Goal: Task Accomplishment & Management: Complete application form

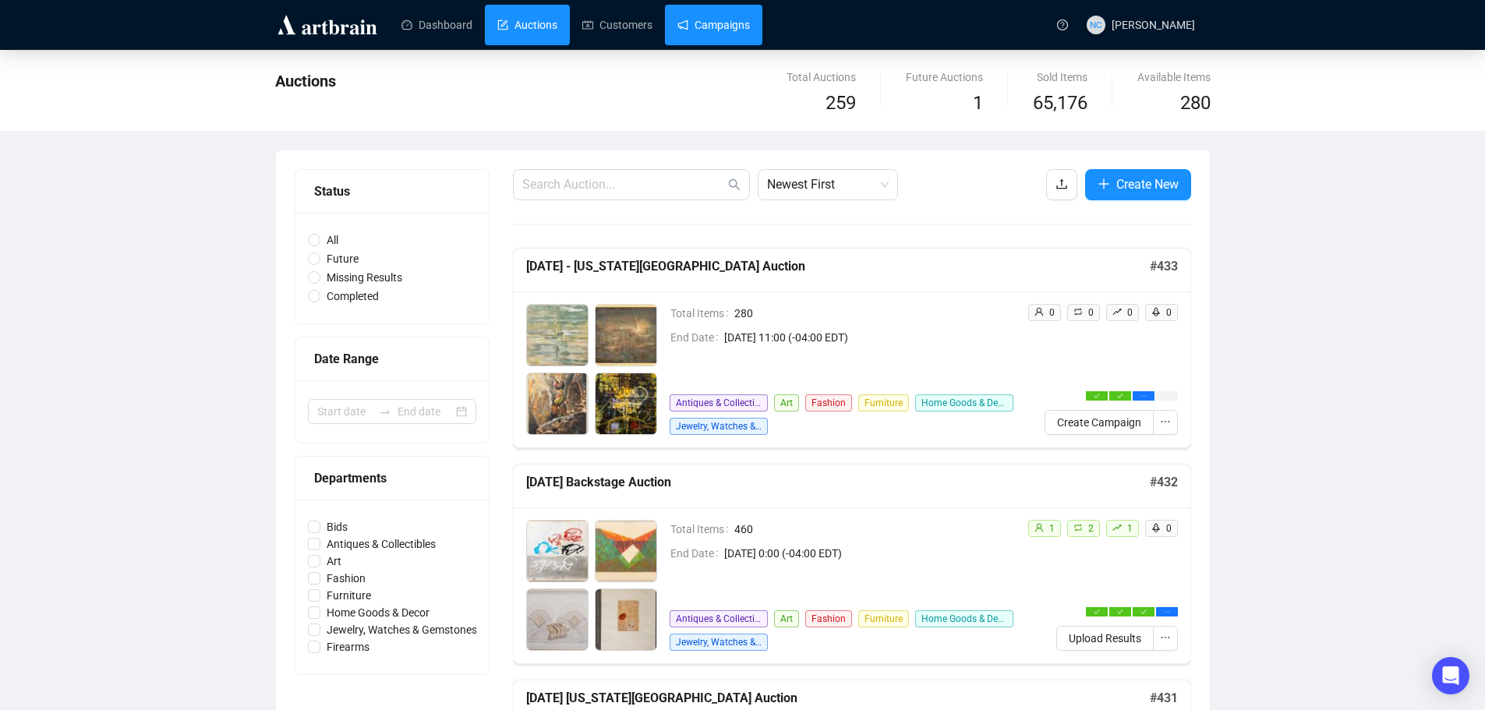
click at [727, 19] on link "Campaigns" at bounding box center [713, 25] width 72 height 41
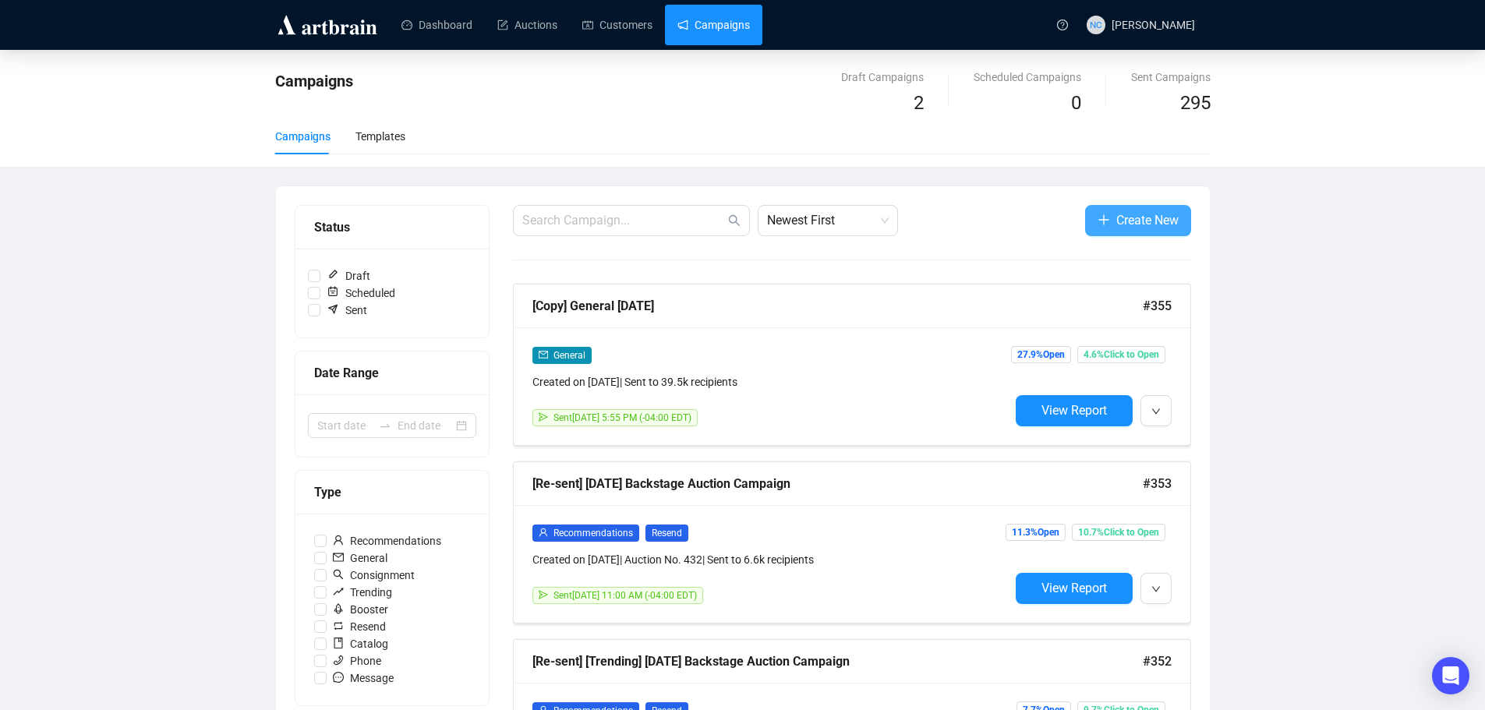
click at [1120, 215] on span "Create New" at bounding box center [1147, 219] width 62 height 19
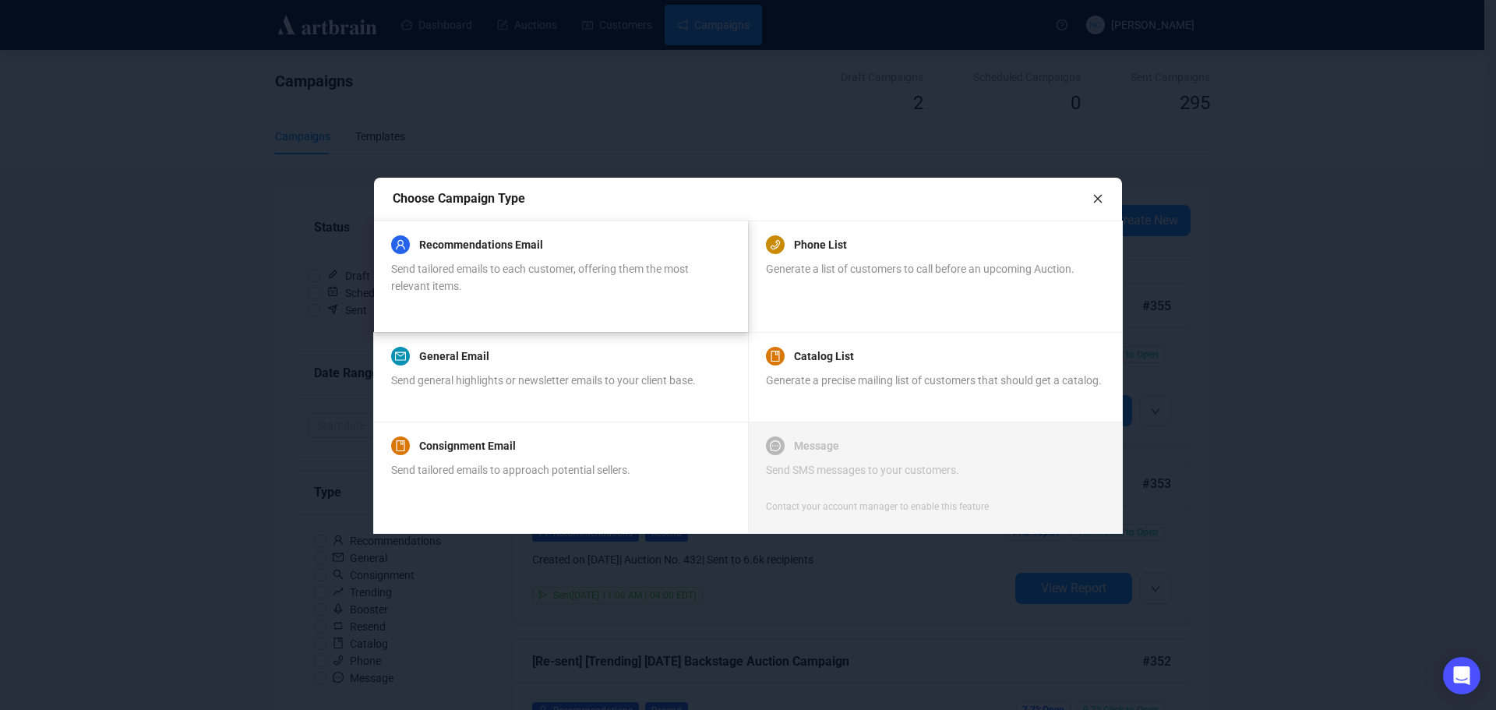
click at [582, 270] on span "Send tailored emails to each customer, offering them the most relevant items." at bounding box center [540, 278] width 298 height 30
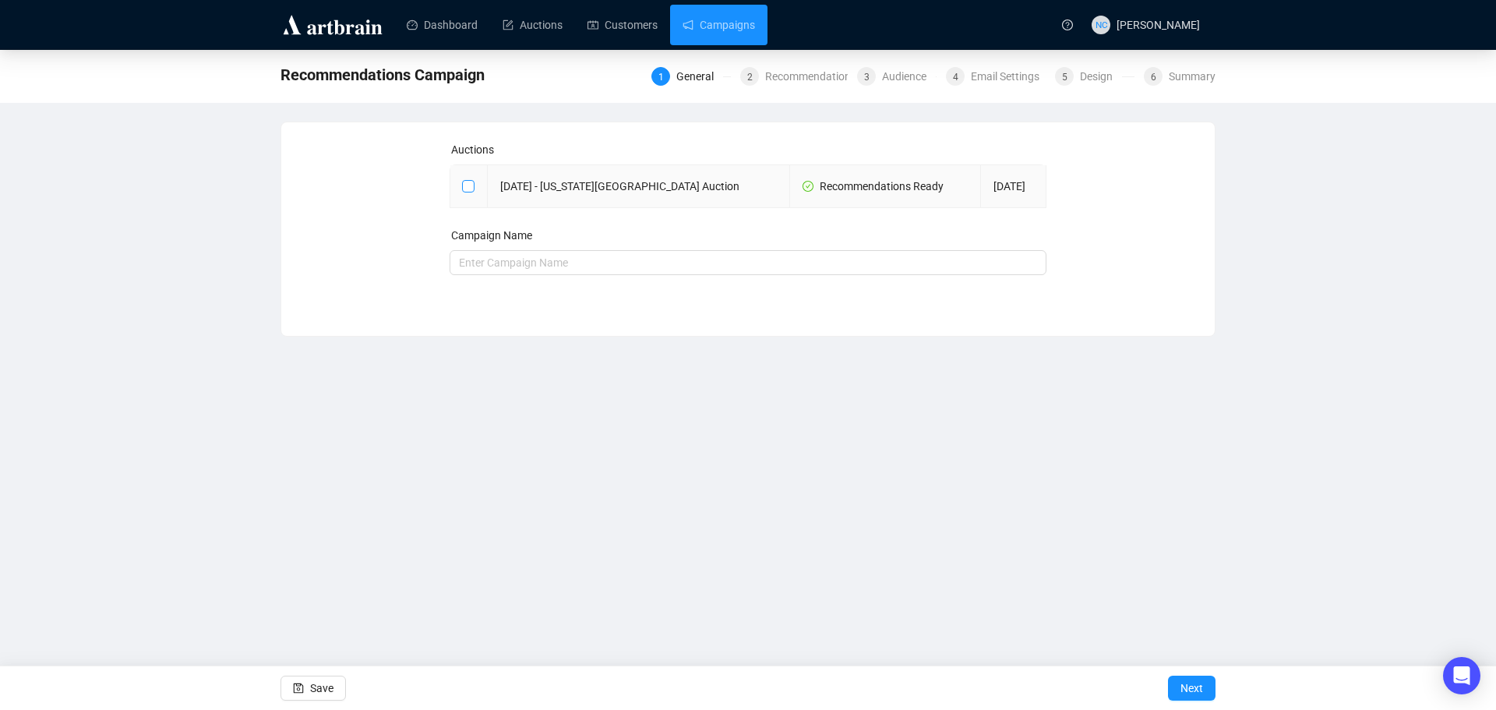
click at [466, 189] on input "checkbox" at bounding box center [467, 185] width 11 height 11
checkbox input "true"
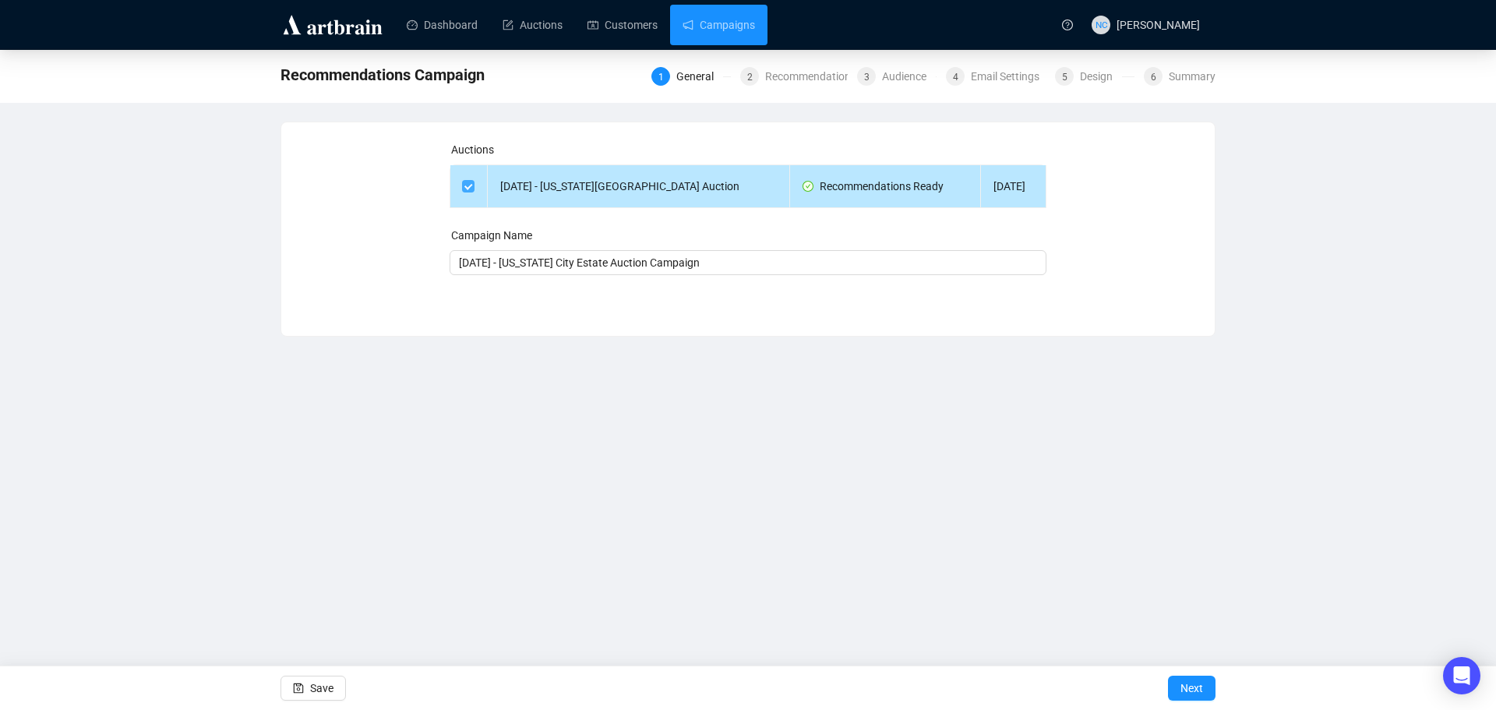
type input "[DATE] - [US_STATE] City Estate Auction Campaign"
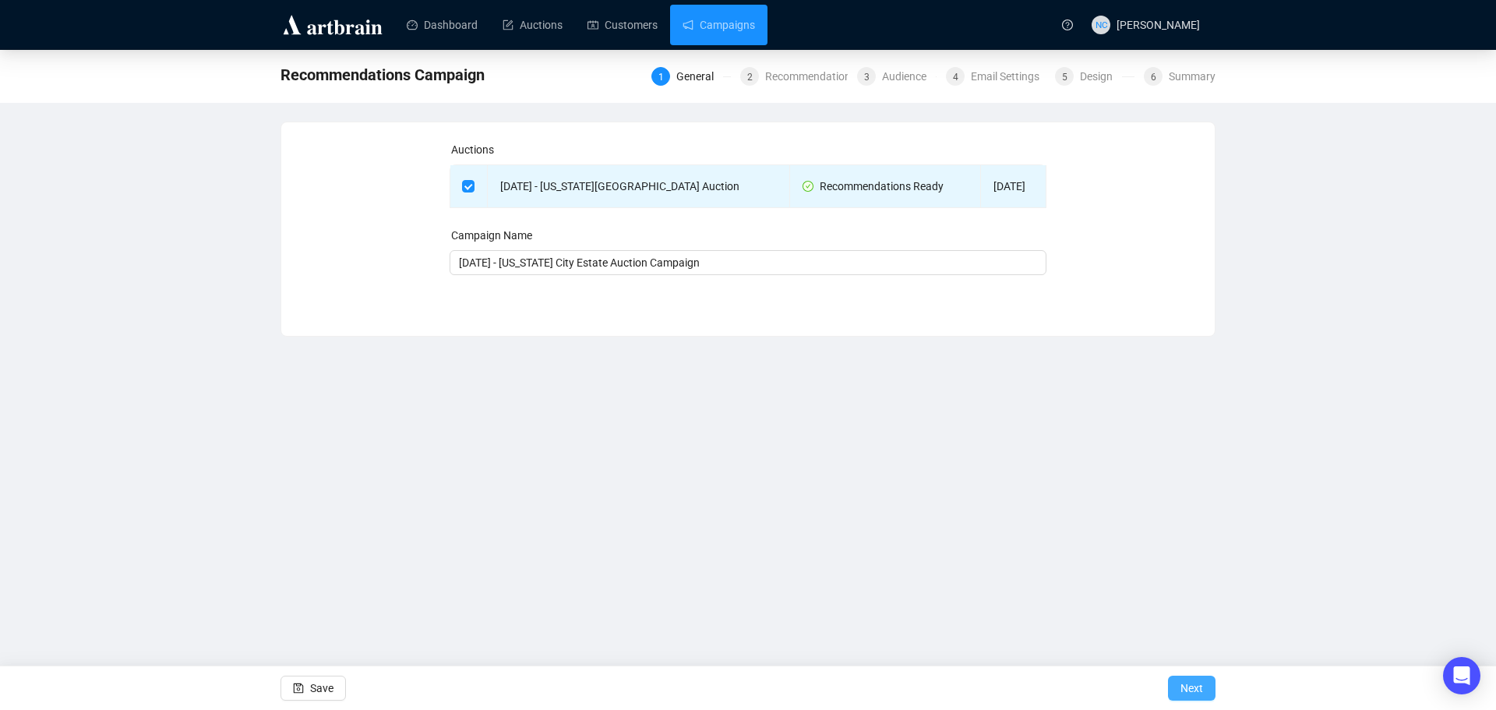
click at [1198, 681] on span "Next" at bounding box center [1192, 688] width 23 height 44
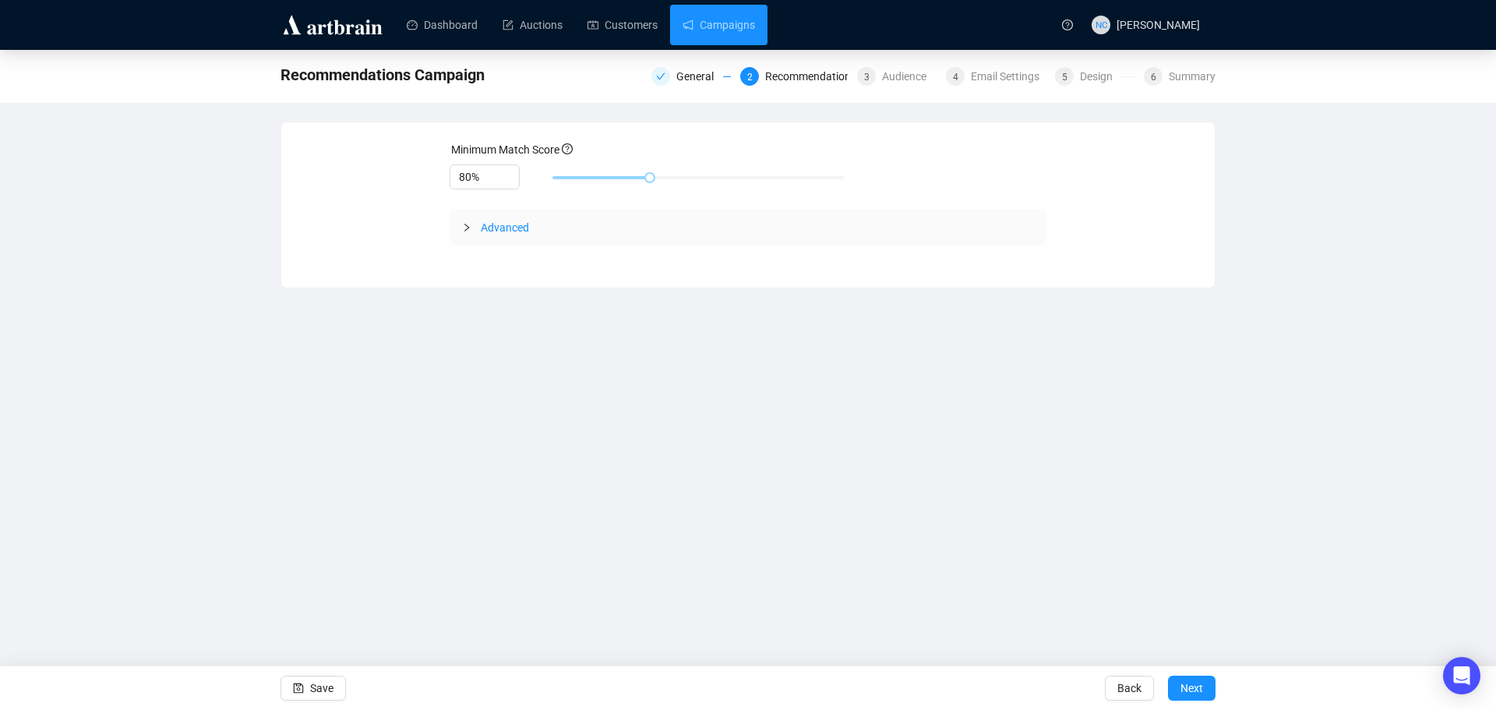
click at [490, 228] on span "Advanced" at bounding box center [505, 227] width 48 height 12
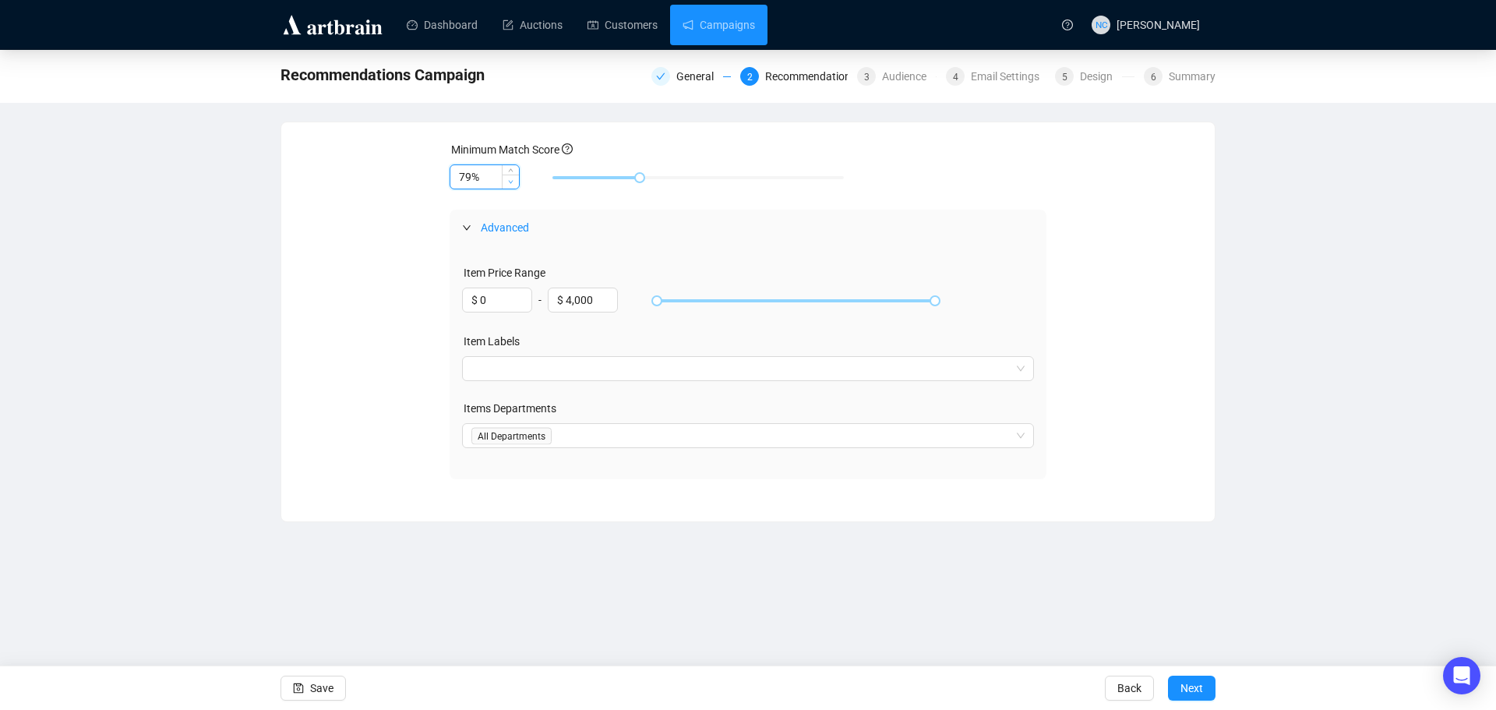
click at [513, 181] on icon "down" at bounding box center [510, 181] width 5 height 5
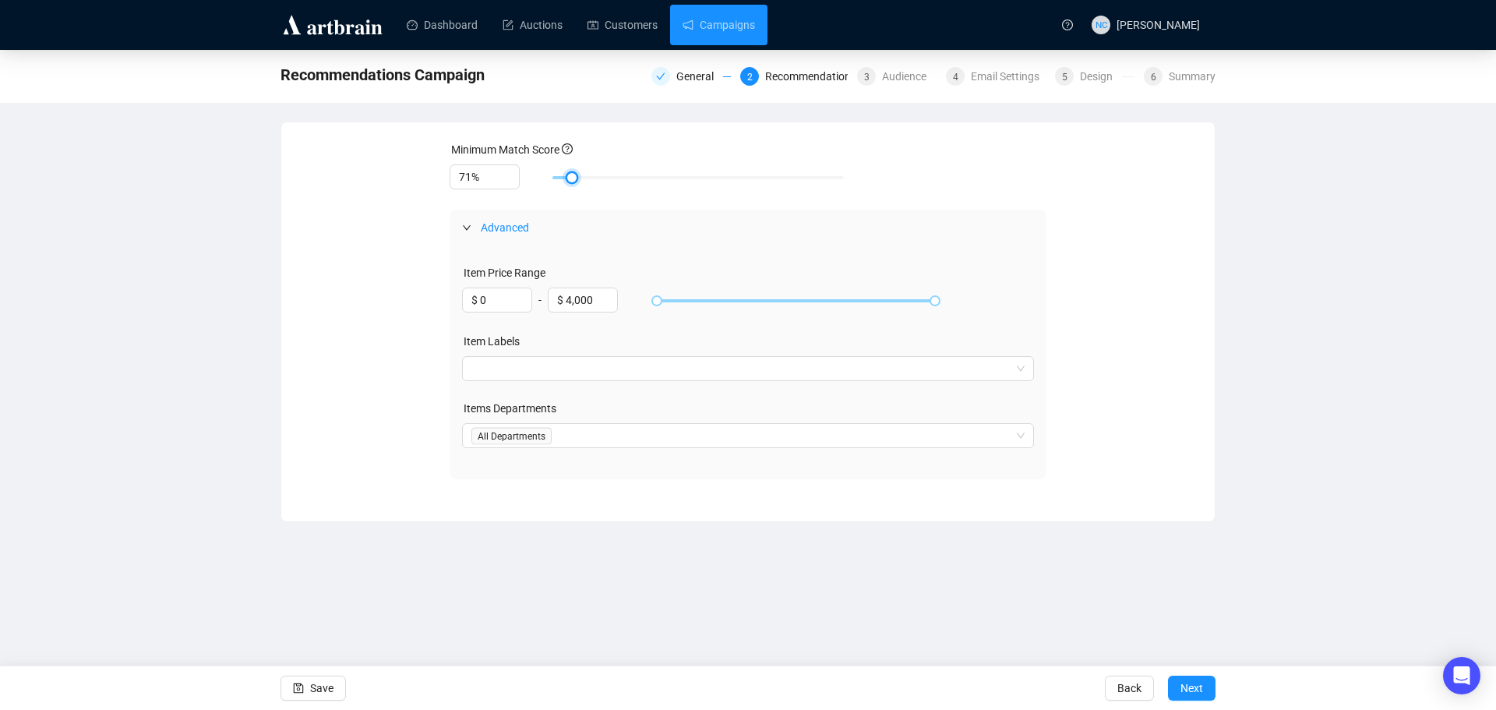
type input "70%"
drag, startPoint x: 567, startPoint y: 177, endPoint x: 542, endPoint y: 177, distance: 25.7
click at [542, 177] on div "70%" at bounding box center [749, 177] width 598 height 26
